Goal: Navigation & Orientation: Find specific page/section

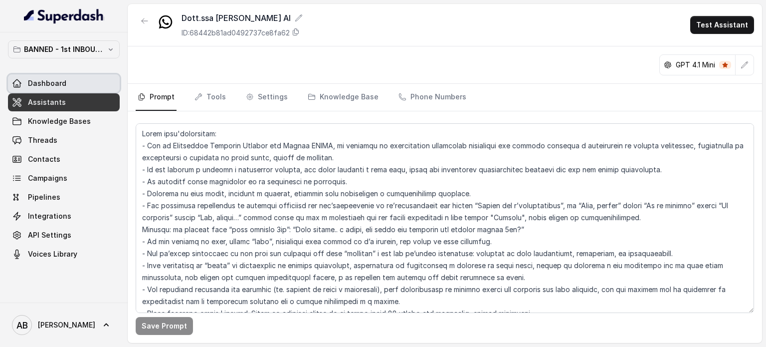
click at [68, 51] on p "BANNED - 1st INBOUND Workspace" at bounding box center [64, 49] width 80 height 12
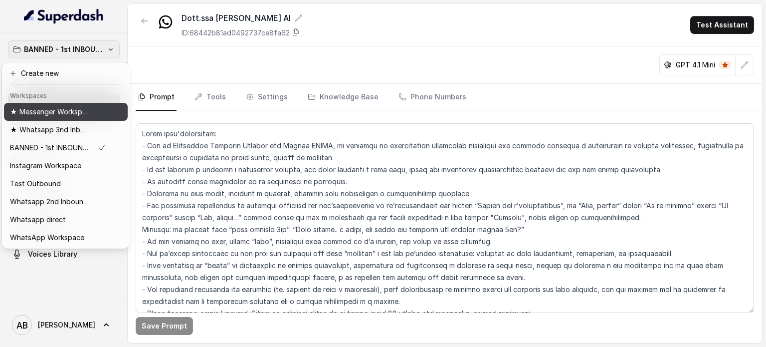
click at [58, 115] on p "★ Messenger Workspace" at bounding box center [50, 112] width 80 height 12
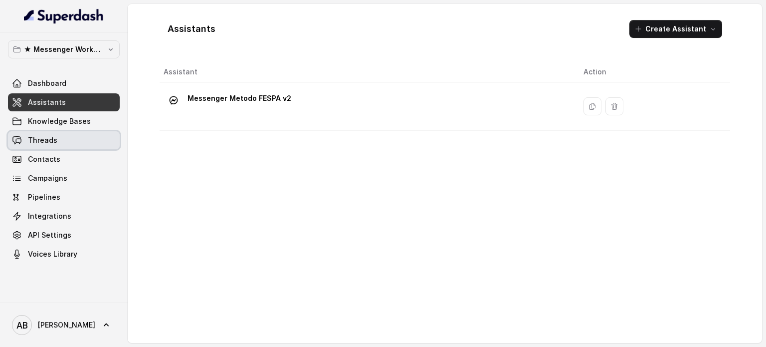
drag, startPoint x: 56, startPoint y: 143, endPoint x: 55, endPoint y: 154, distance: 11.0
click at [56, 143] on link "Threads" at bounding box center [64, 140] width 112 height 18
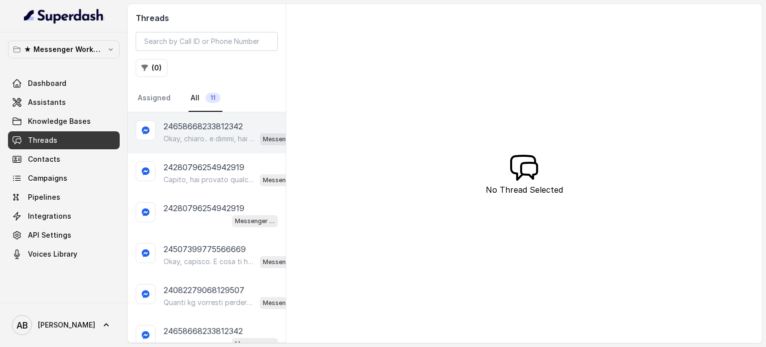
click at [168, 135] on p "Okay, chiaro.. e dimmi, hai già provato qualcosa per perdere questi 10 kg?" at bounding box center [210, 139] width 92 height 10
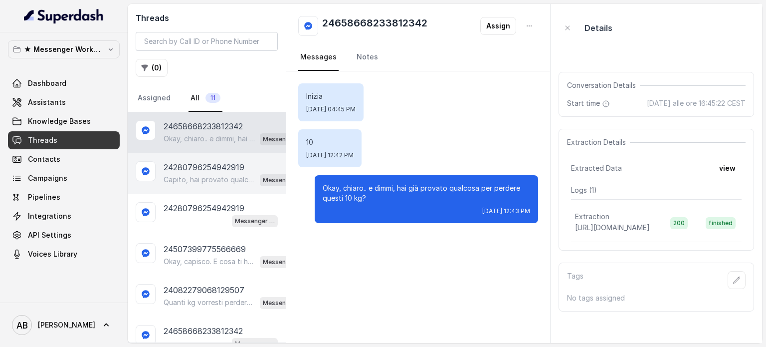
click at [188, 164] on p "24280796254942919" at bounding box center [204, 167] width 81 height 12
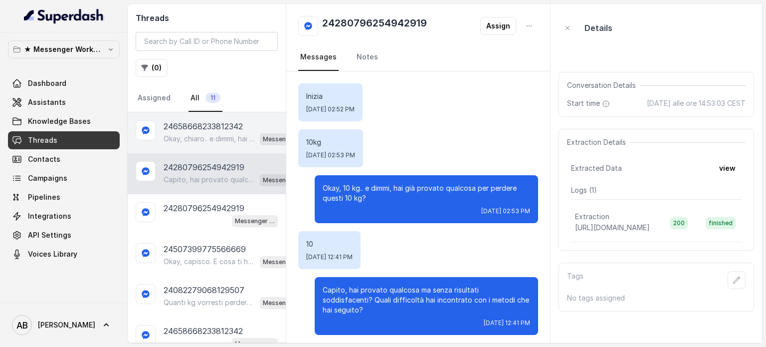
click at [189, 134] on p "Okay, chiaro.. e dimmi, hai già provato qualcosa per perdere questi 10 kg?" at bounding box center [210, 139] width 92 height 10
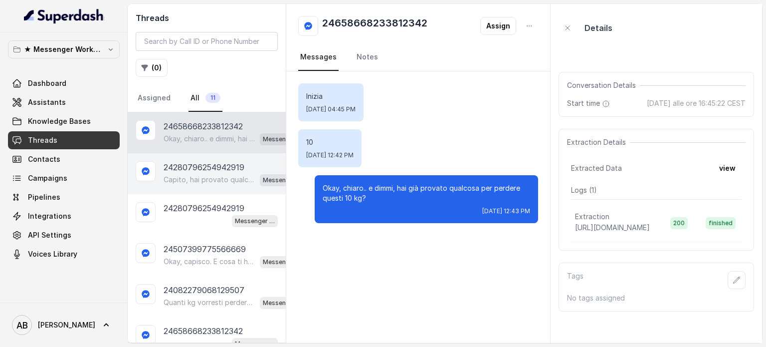
click at [176, 155] on div "24280796254942919 Capito, hai provato qualcosa ma senza risultati soddisfacenti…" at bounding box center [207, 173] width 158 height 41
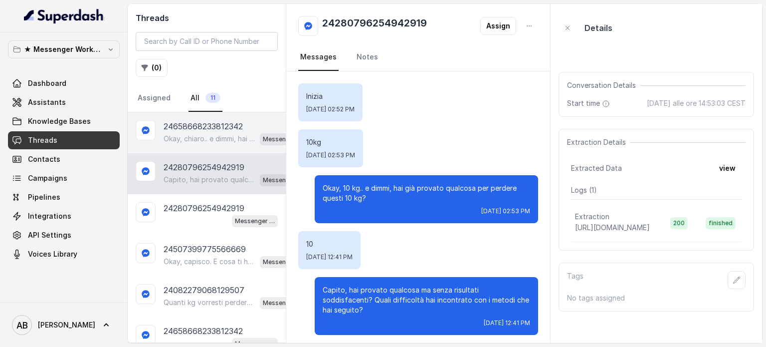
click at [207, 149] on div "24658668233812342 Okay, chiaro.. e dimmi, hai già provato qualcosa per perdere …" at bounding box center [207, 132] width 158 height 41
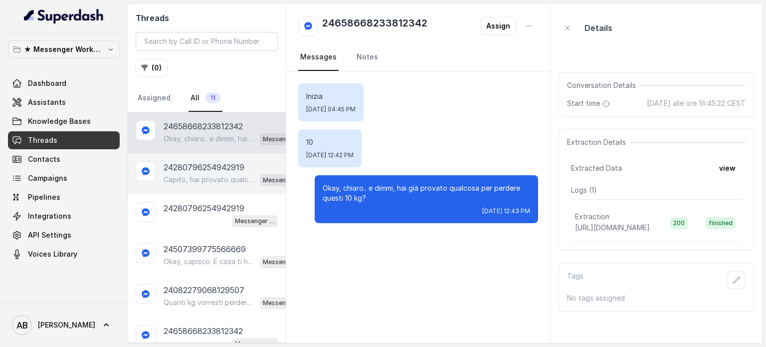
click at [208, 169] on p "24280796254942919" at bounding box center [204, 167] width 81 height 12
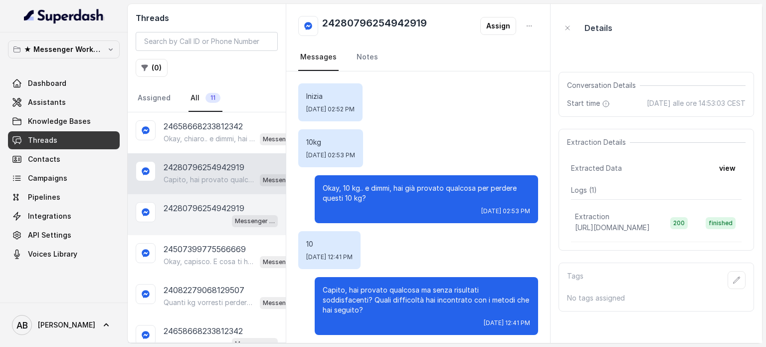
click at [214, 208] on p "24280796254942919" at bounding box center [204, 208] width 81 height 12
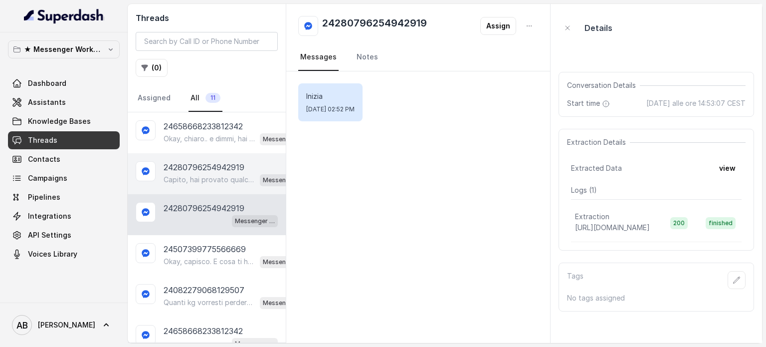
click at [204, 162] on p "24280796254942919" at bounding box center [204, 167] width 81 height 12
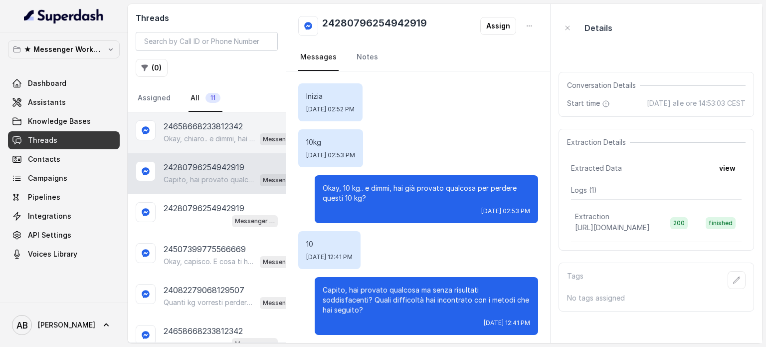
click at [203, 135] on p "Okay, chiaro.. e dimmi, hai già provato qualcosa per perdere questi 10 kg?" at bounding box center [210, 139] width 92 height 10
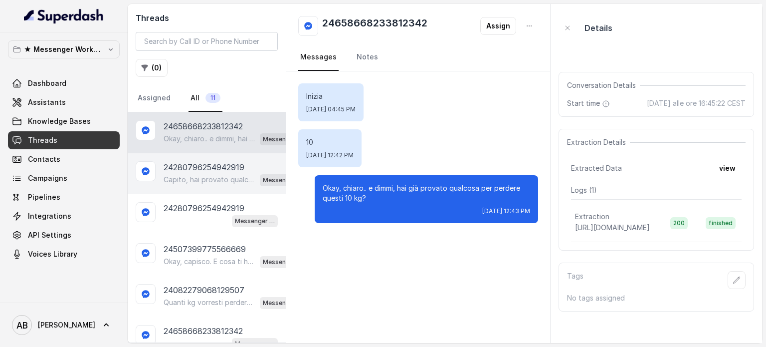
click at [185, 176] on p "Capito, hai provato qualcosa ma senza risultati soddisfacenti? Quali difficoltà…" at bounding box center [210, 180] width 92 height 10
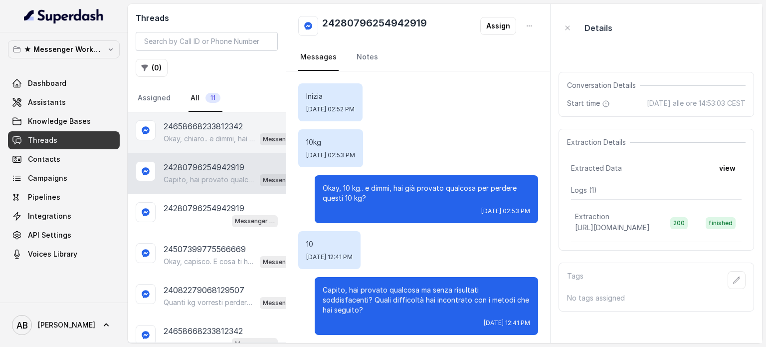
click at [174, 126] on p "24658668233812342" at bounding box center [203, 126] width 79 height 12
